Goal: Task Accomplishment & Management: Use online tool/utility

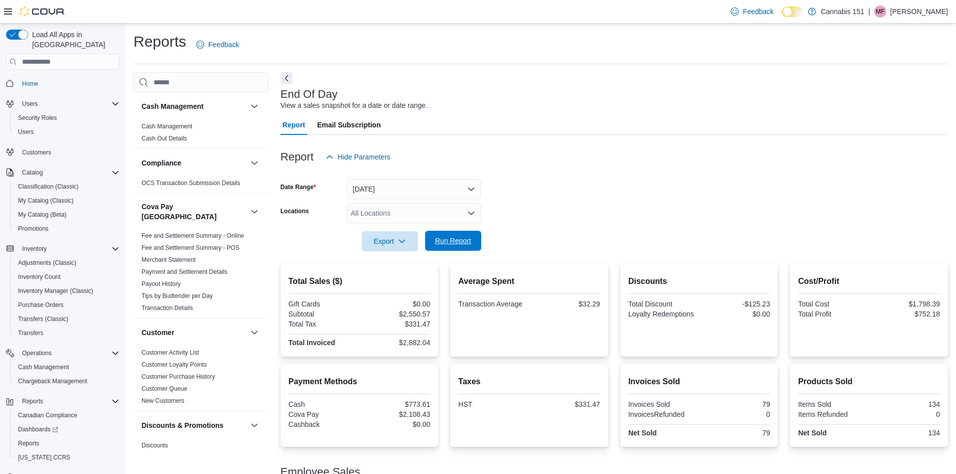
click at [467, 245] on span "Run Report" at bounding box center [453, 241] width 36 height 10
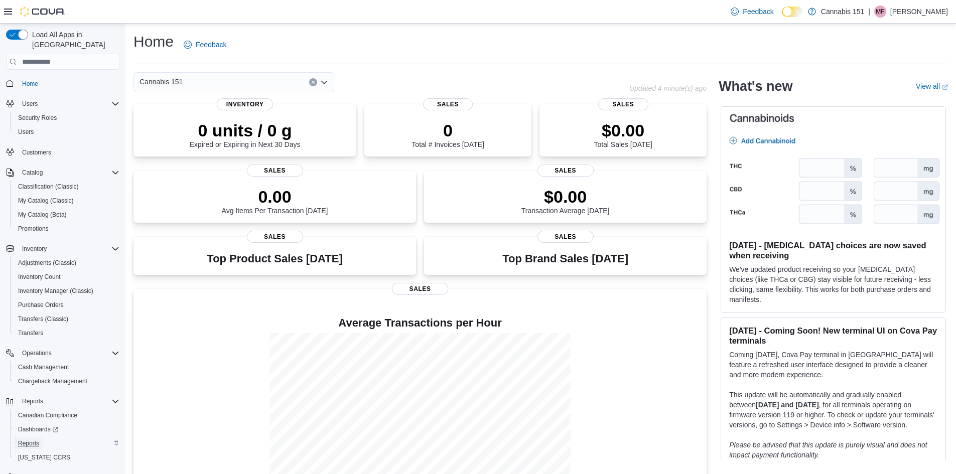
click at [16, 438] on link "Reports" at bounding box center [28, 444] width 29 height 12
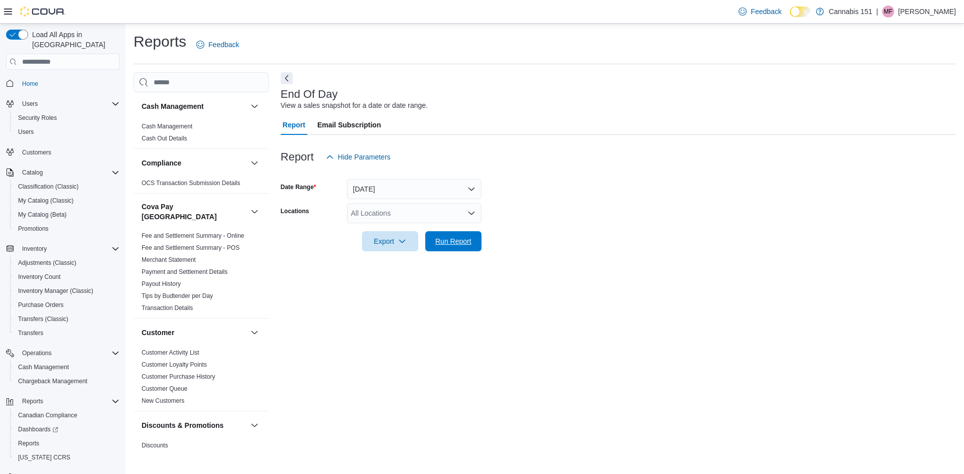
drag, startPoint x: 465, startPoint y: 240, endPoint x: 521, endPoint y: 246, distance: 56.0
click at [465, 240] on span "Run Report" at bounding box center [453, 241] width 36 height 10
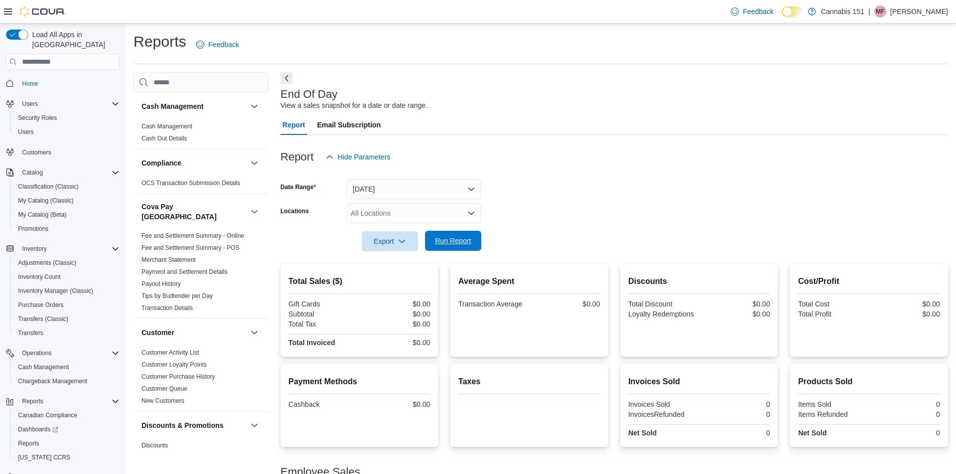
click at [461, 236] on span "Run Report" at bounding box center [453, 241] width 44 height 20
drag, startPoint x: 482, startPoint y: 246, endPoint x: 546, endPoint y: 245, distance: 63.7
click at [482, 246] on form "Date Range [DATE] Locations All Locations Export Run Report" at bounding box center [614, 209] width 667 height 84
drag, startPoint x: 465, startPoint y: 243, endPoint x: 587, endPoint y: 237, distance: 122.6
click at [464, 243] on span "Run Report" at bounding box center [453, 241] width 36 height 10
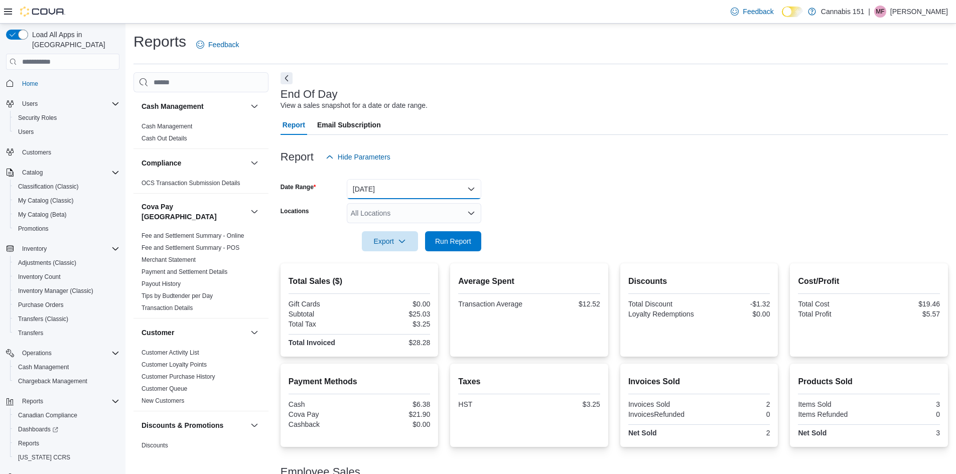
click at [389, 193] on button "[DATE]" at bounding box center [414, 189] width 134 height 20
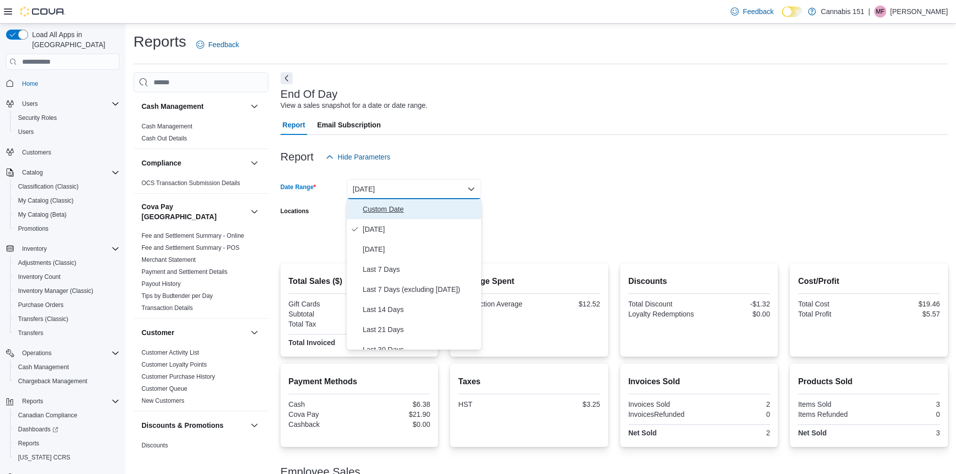
click at [393, 214] on span "Custom Date" at bounding box center [420, 209] width 114 height 12
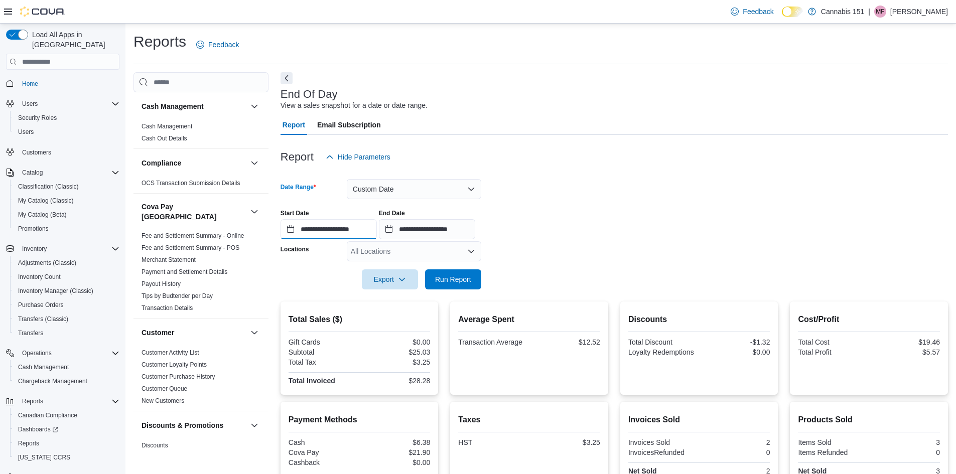
click at [371, 228] on input "**********" at bounding box center [329, 229] width 96 height 20
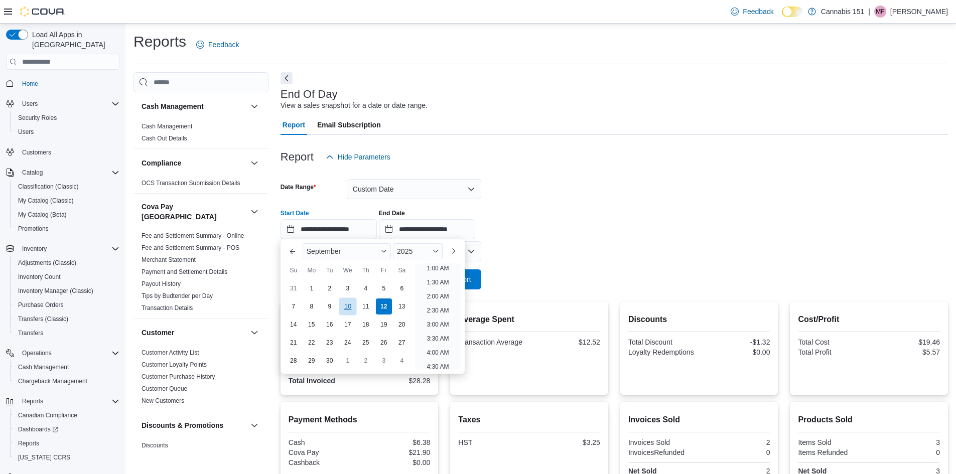
click at [348, 310] on div "10" at bounding box center [348, 307] width 18 height 18
type input "**********"
click at [430, 235] on input "**********" at bounding box center [427, 229] width 96 height 20
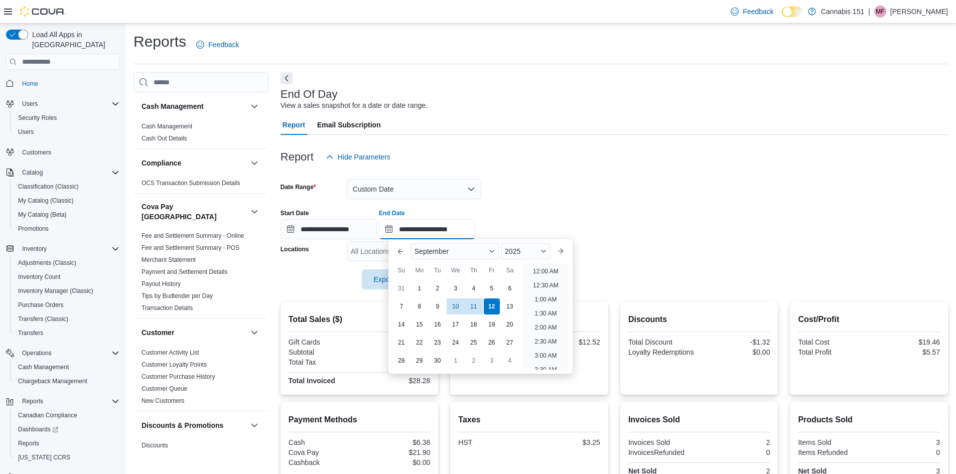
scroll to position [570, 0]
click at [452, 302] on div "10" at bounding box center [456, 307] width 18 height 18
type input "**********"
drag, startPoint x: 576, startPoint y: 213, endPoint x: 529, endPoint y: 252, distance: 60.9
click at [576, 212] on div "**********" at bounding box center [614, 220] width 667 height 38
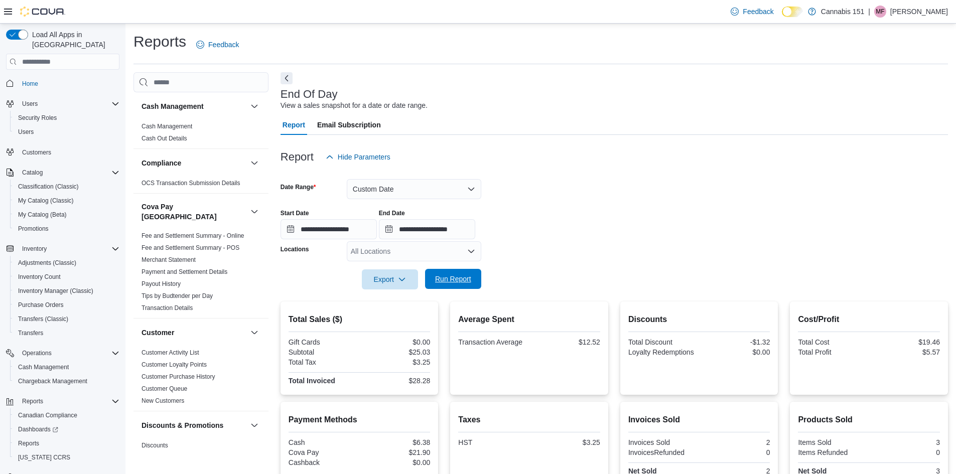
click at [463, 277] on span "Run Report" at bounding box center [453, 279] width 36 height 10
click at [408, 190] on button "Custom Date" at bounding box center [414, 189] width 134 height 20
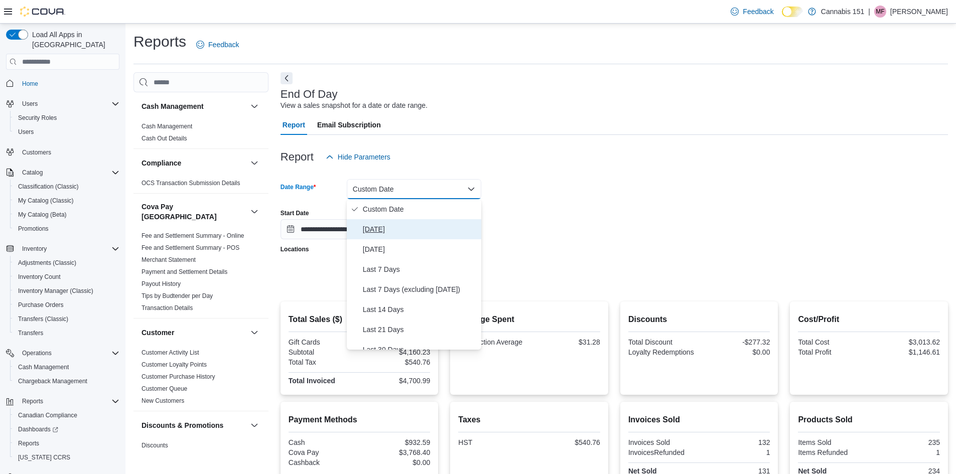
click at [405, 230] on span "[DATE]" at bounding box center [420, 229] width 114 height 12
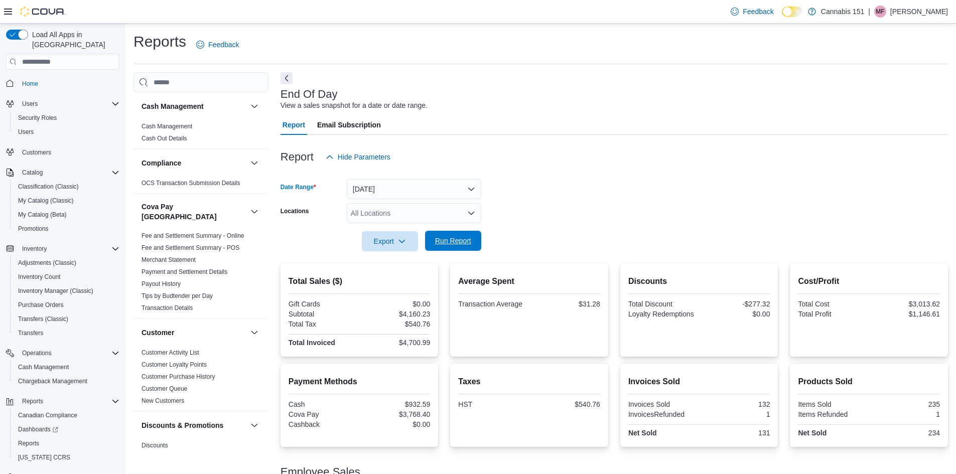
click at [453, 246] on span "Run Report" at bounding box center [453, 241] width 44 height 20
click at [701, 224] on div at bounding box center [614, 227] width 667 height 8
click at [448, 246] on span "Run Report" at bounding box center [453, 241] width 44 height 20
click at [804, 173] on div at bounding box center [614, 173] width 667 height 12
